Goal: Task Accomplishment & Management: Manage account settings

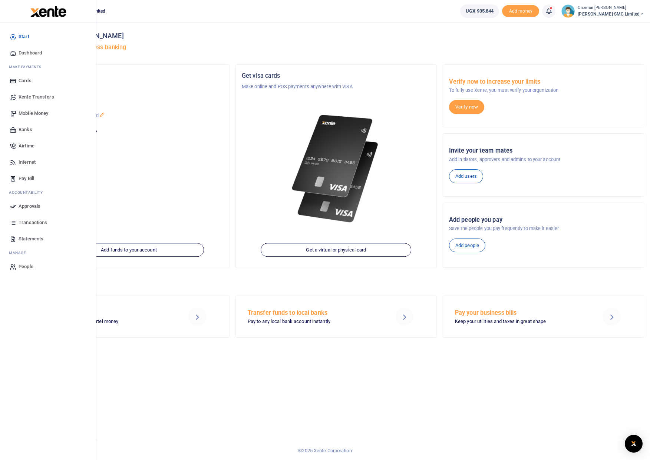
click at [31, 207] on span "Approvals" at bounding box center [30, 206] width 22 height 7
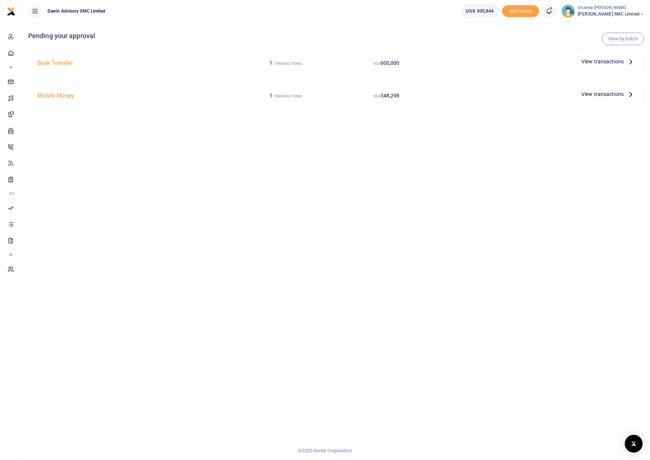
click at [596, 62] on span "View transactions" at bounding box center [602, 61] width 42 height 8
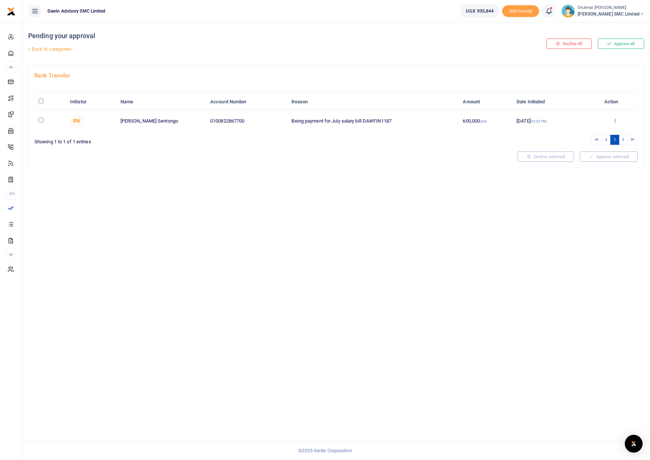
click at [33, 50] on link "Back to categories" at bounding box center [231, 49] width 410 height 13
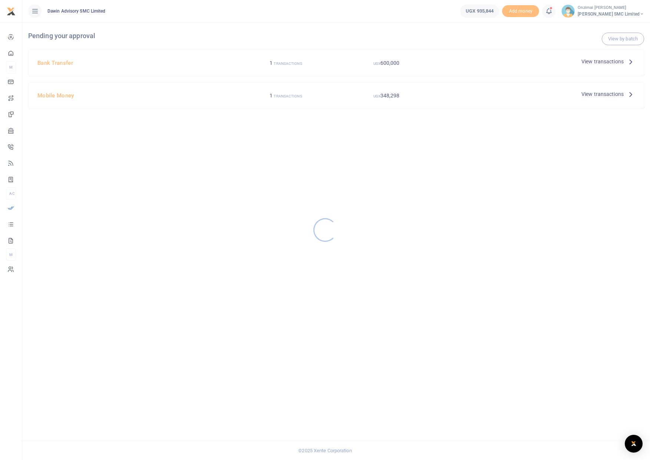
click at [64, 94] on div at bounding box center [325, 230] width 650 height 460
click at [598, 94] on span "View transactions" at bounding box center [602, 94] width 42 height 8
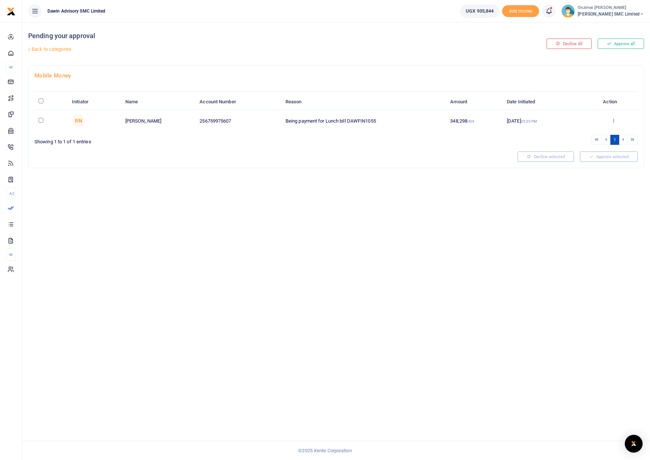
click at [41, 122] on td at bounding box center [50, 120] width 33 height 21
click at [42, 121] on input "checkbox" at bounding box center [41, 120] width 5 height 5
checkbox input "true"
click at [37, 50] on link "Back to categories" at bounding box center [231, 49] width 410 height 13
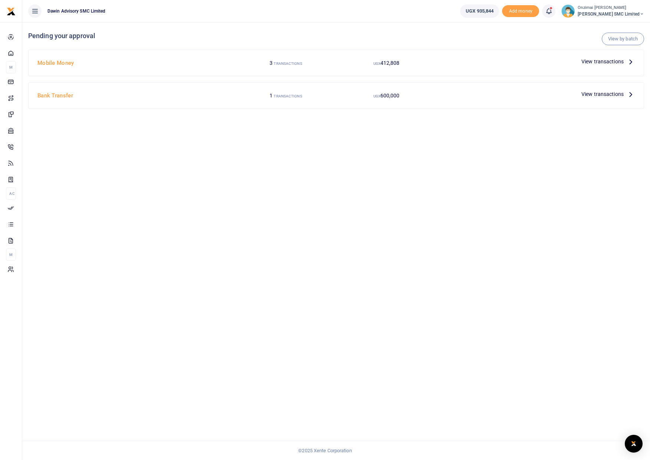
click at [594, 59] on span "View transactions" at bounding box center [602, 61] width 42 height 8
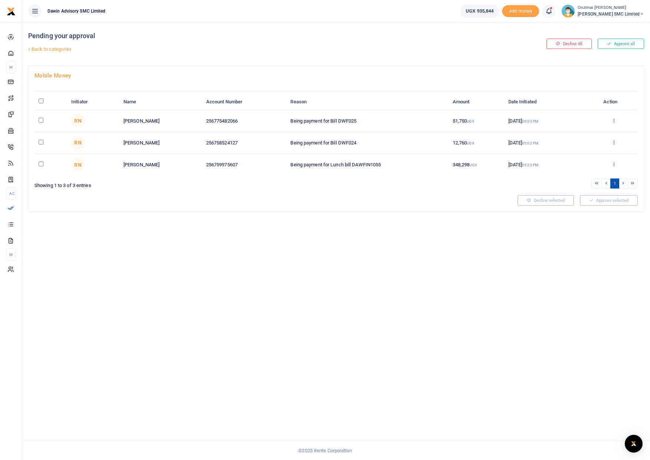
click at [40, 120] on input "checkbox" at bounding box center [41, 120] width 5 height 5
checkbox input "true"
click at [602, 201] on button "Approve selected (1)" at bounding box center [605, 200] width 63 height 10
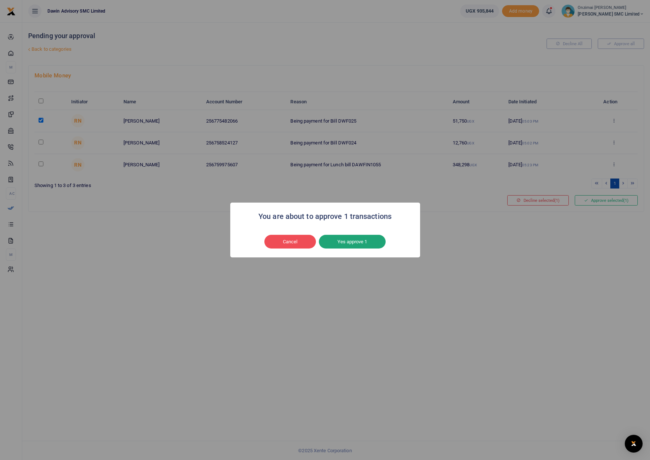
click at [344, 243] on button "Yes approve 1" at bounding box center [352, 242] width 67 height 14
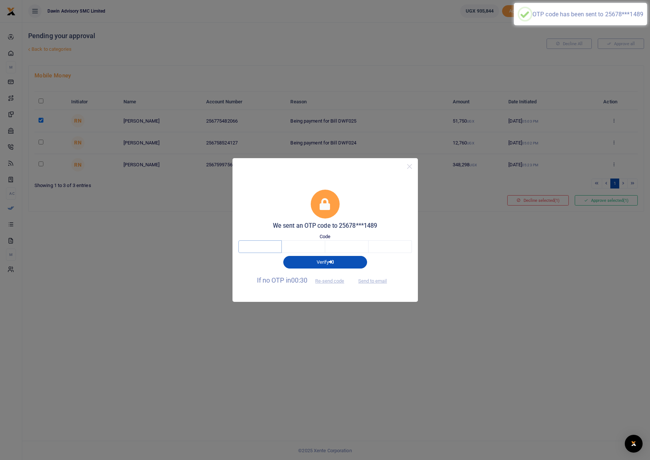
click at [276, 242] on input "text" at bounding box center [259, 246] width 43 height 13
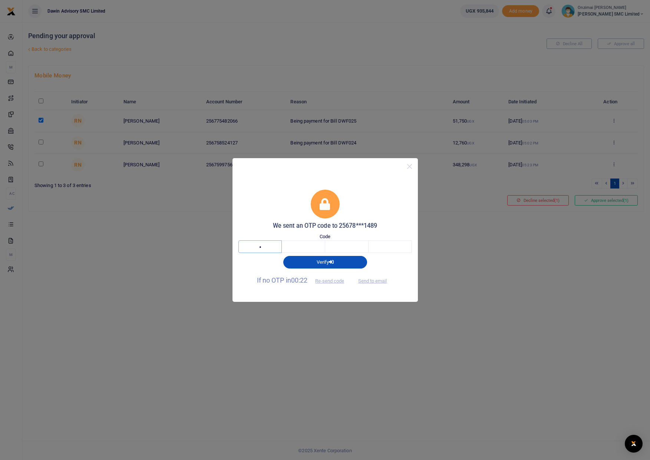
type input "6"
type input "8"
type input "1"
type input "6"
type input "8"
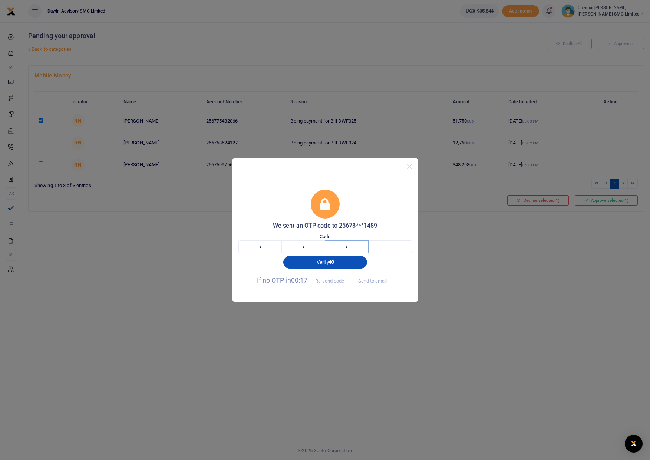
type input "1"
type input "9"
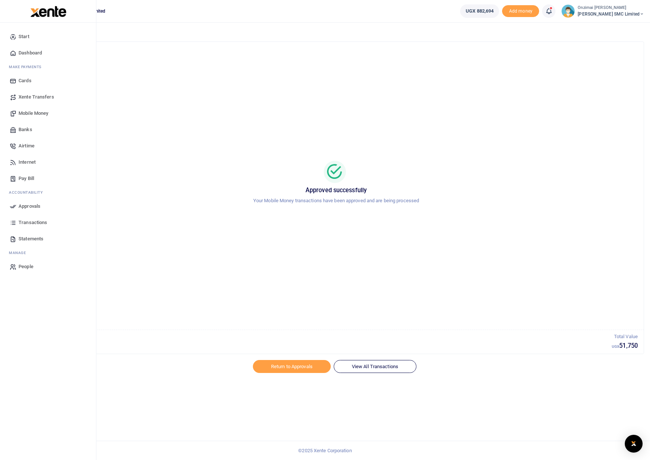
click at [26, 112] on span "Mobile Money" at bounding box center [34, 113] width 30 height 7
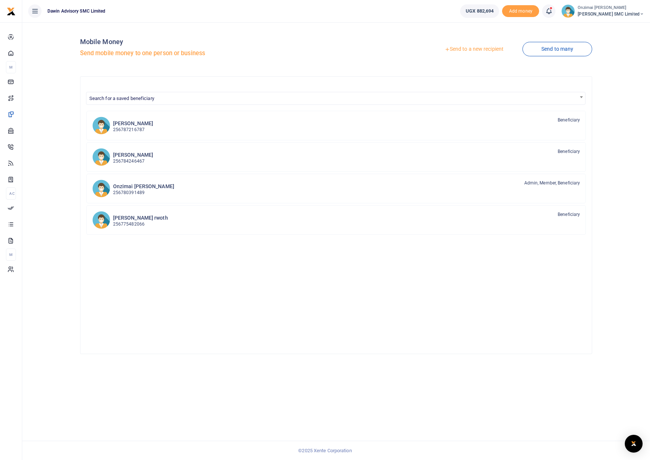
click at [463, 49] on link "Send to a new recipient" at bounding box center [473, 49] width 97 height 13
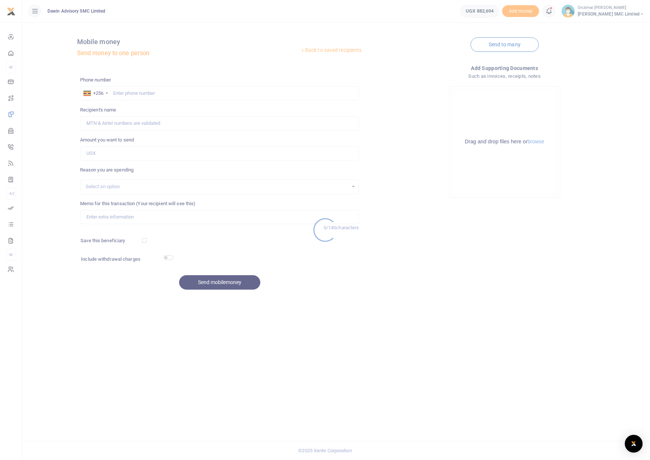
click at [146, 93] on div at bounding box center [325, 230] width 650 height 460
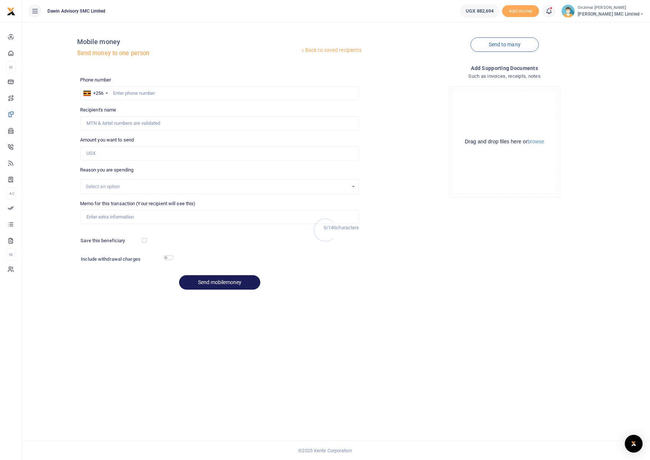
click at [146, 90] on div at bounding box center [325, 230] width 650 height 460
click at [115, 94] on input "text" at bounding box center [219, 93] width 279 height 14
type input "0750300290"
click at [109, 156] on input "Amount you want to send" at bounding box center [219, 153] width 279 height 14
type input "Fredrick Onzimai"
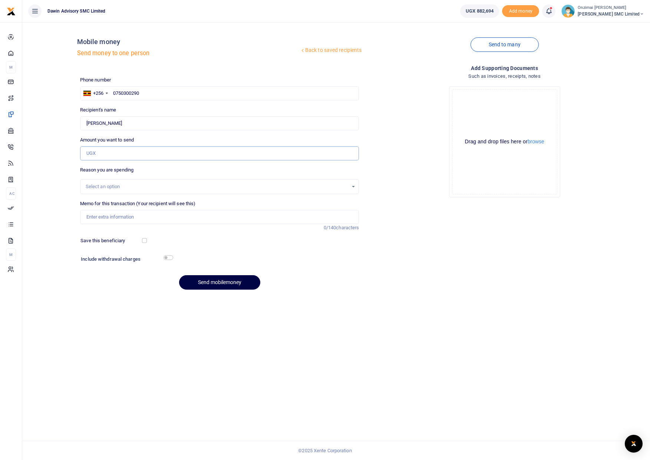
type input "3"
type input "400,000"
click at [117, 189] on div "Select an option" at bounding box center [217, 186] width 263 height 7
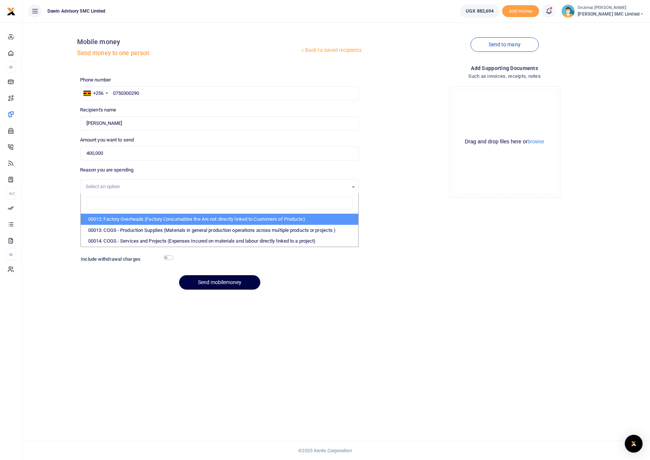
click at [413, 189] on div "Drop your files here Drag and drop files here or browse Powered by Uppy" at bounding box center [504, 141] width 279 height 123
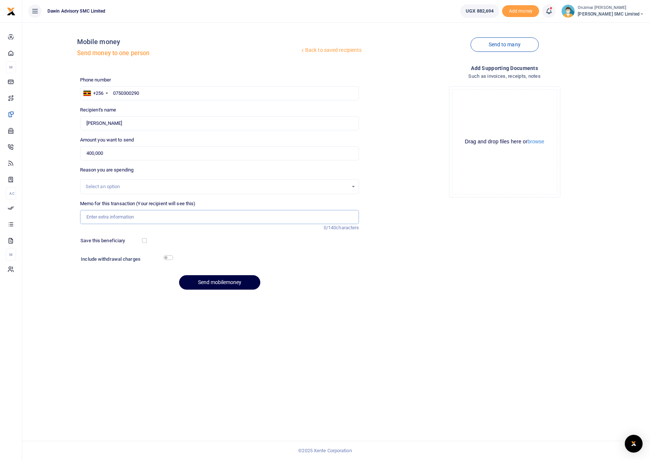
click at [155, 216] on input "Memo for this transaction (Your recipient will see this)" at bounding box center [219, 217] width 279 height 14
type input "Being Advance Payment to [PERSON_NAME] 50k Sharif 50k and [PERSON_NAME] 300k"
click at [168, 259] on input "checkbox" at bounding box center [168, 257] width 10 height 5
checkbox input "true"
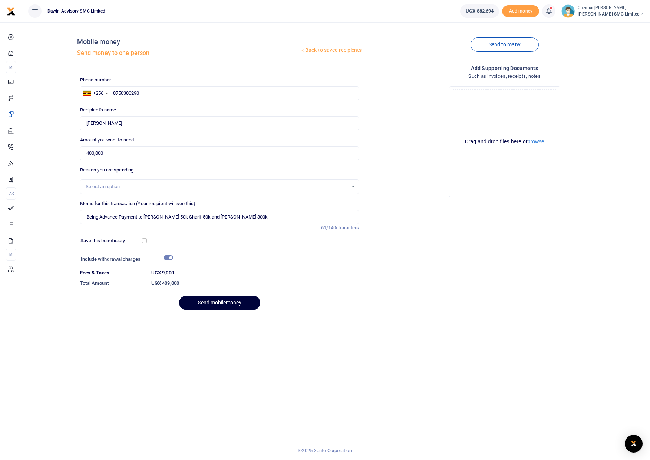
click at [232, 305] on button "Send mobilemoney" at bounding box center [219, 303] width 81 height 14
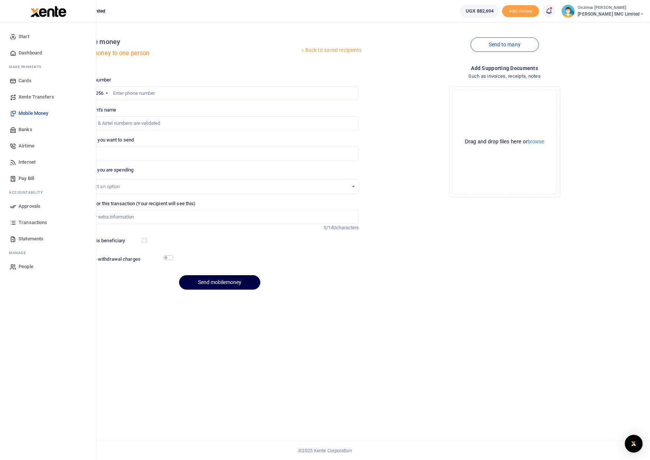
click at [27, 207] on span "Approvals" at bounding box center [30, 206] width 22 height 7
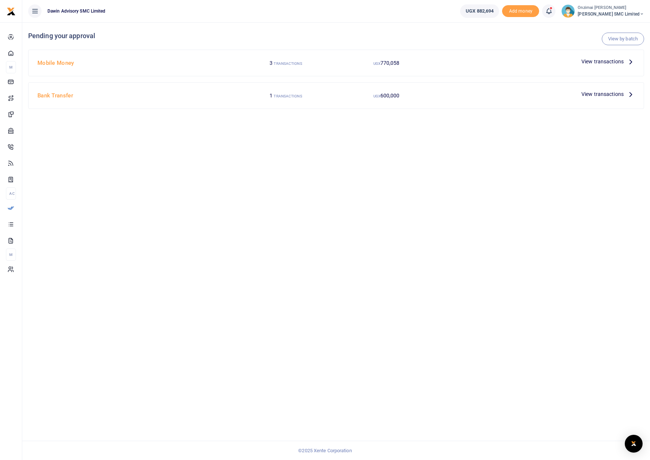
click at [611, 62] on span "View transactions" at bounding box center [602, 61] width 42 height 8
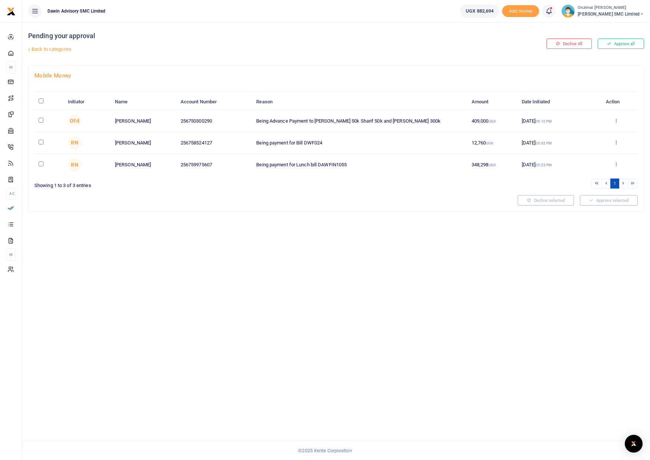
click at [41, 122] on input "checkbox" at bounding box center [41, 120] width 5 height 5
checkbox input "true"
click at [593, 204] on button "Approve selected (1)" at bounding box center [605, 200] width 63 height 10
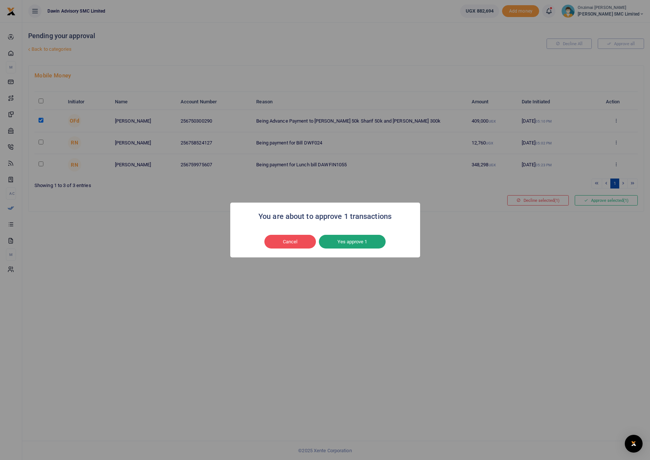
click at [342, 242] on button "Yes approve 1" at bounding box center [352, 242] width 67 height 14
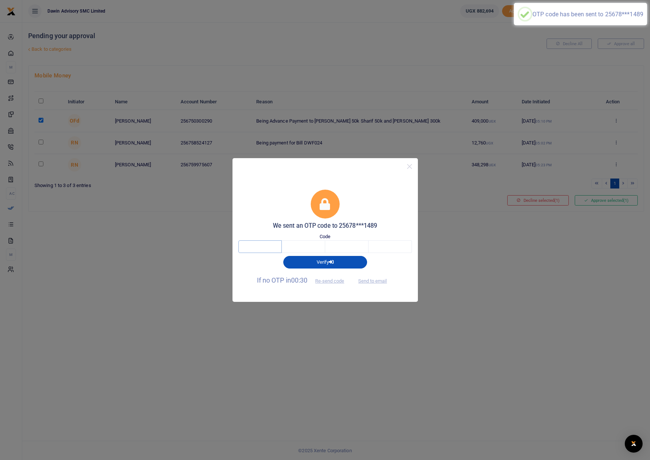
click at [263, 249] on input "text" at bounding box center [259, 246] width 43 height 13
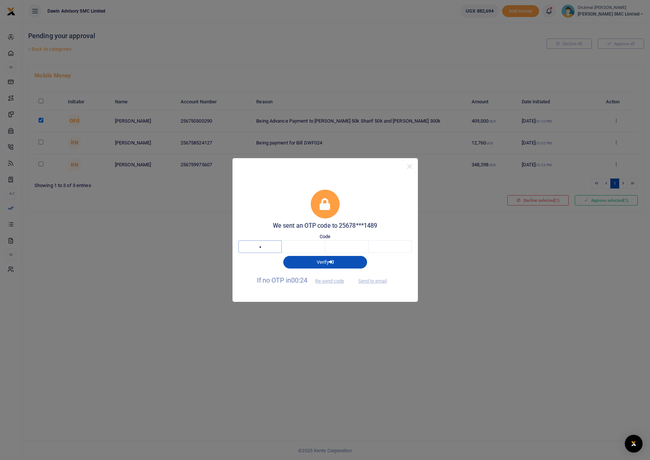
type input "6"
type input "0"
type input "6"
type input "7"
